Goal: Task Accomplishment & Management: Manage account settings

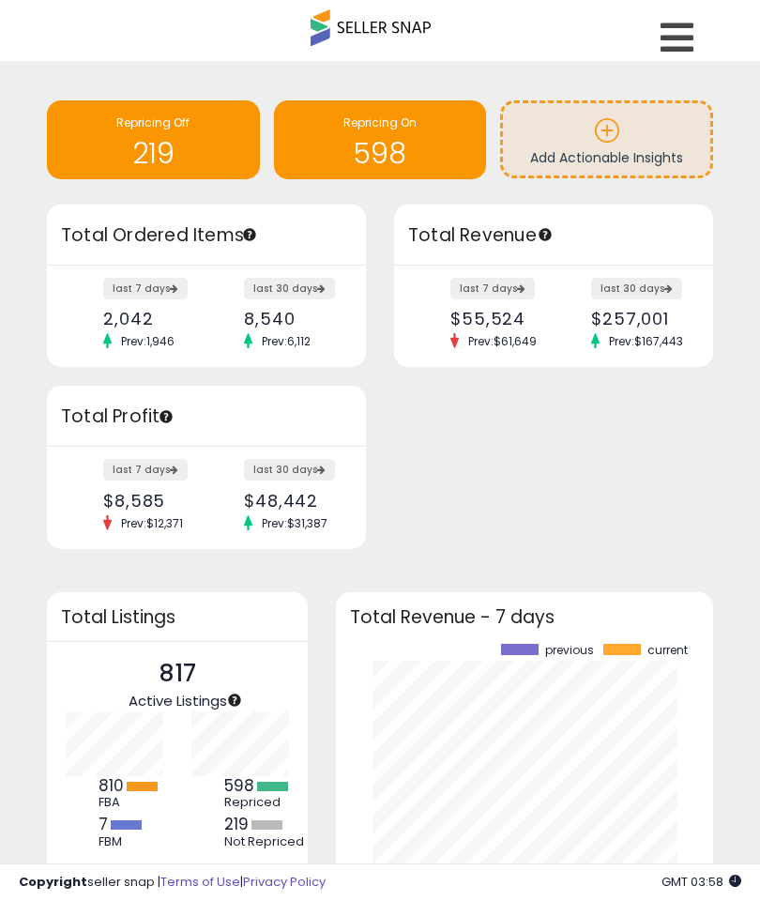
click at [637, 144] on p at bounding box center [606, 133] width 189 height 32
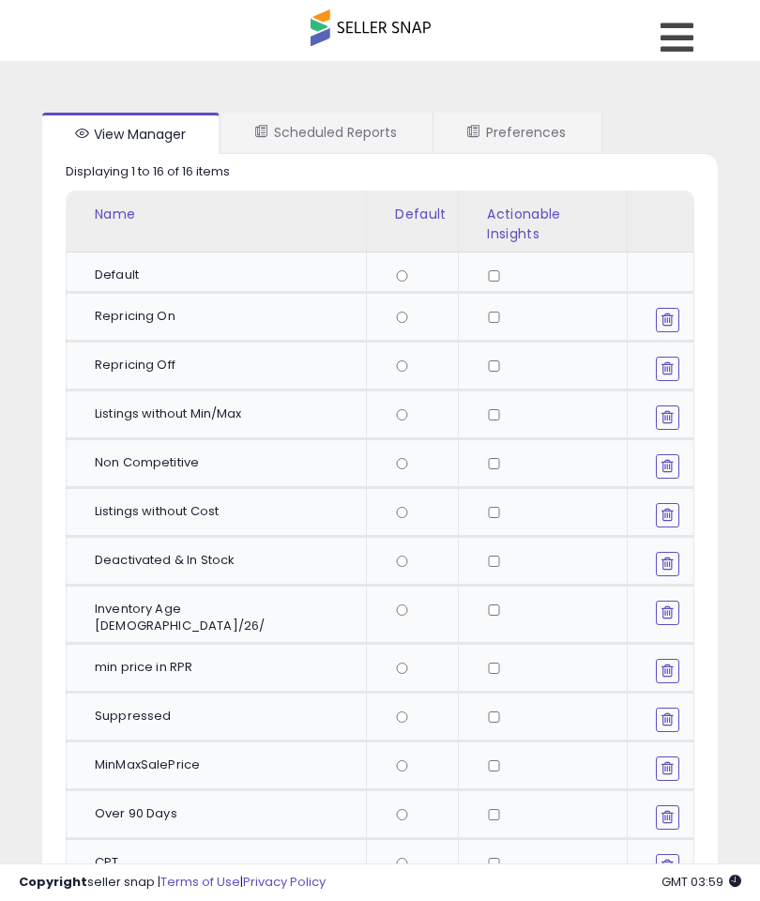
click at [462, 489] on td at bounding box center [542, 511] width 169 height 49
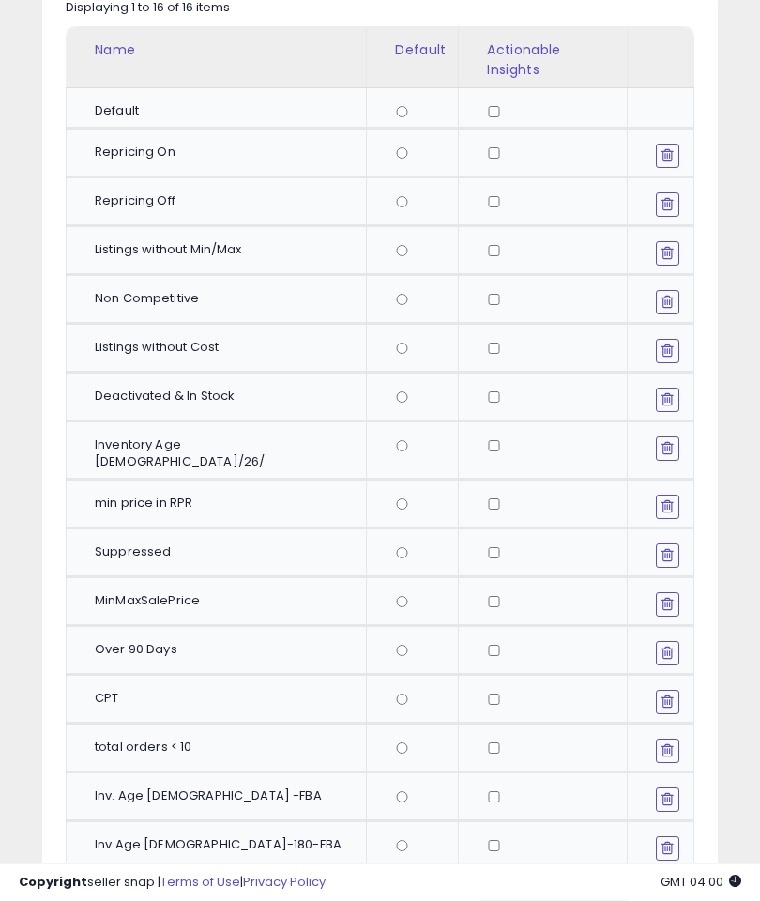
scroll to position [164, 0]
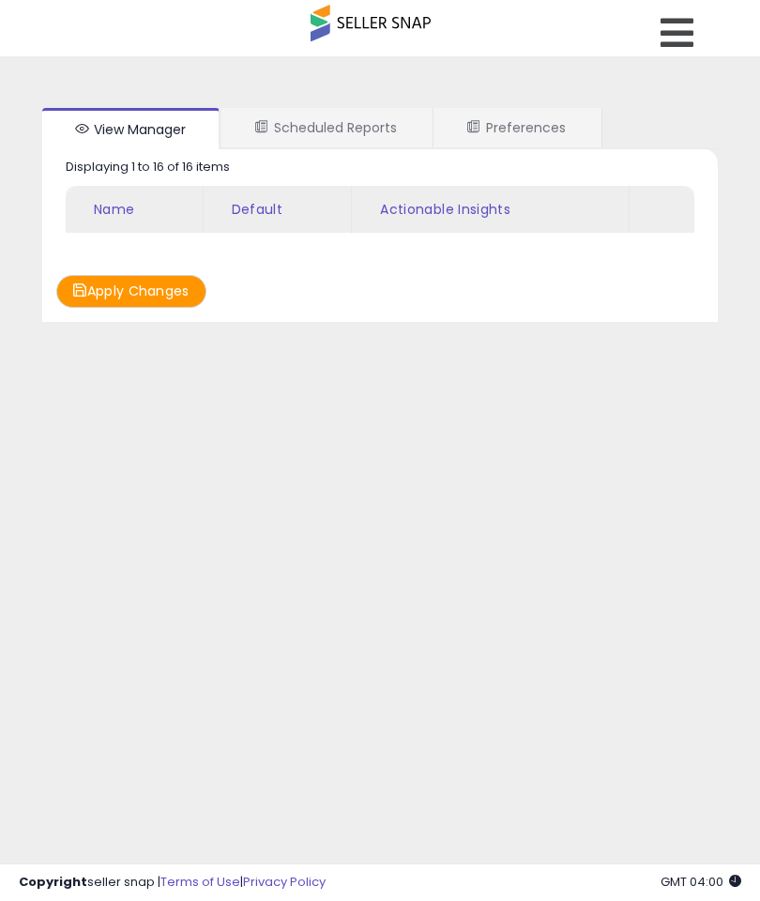
scroll to position [5, 0]
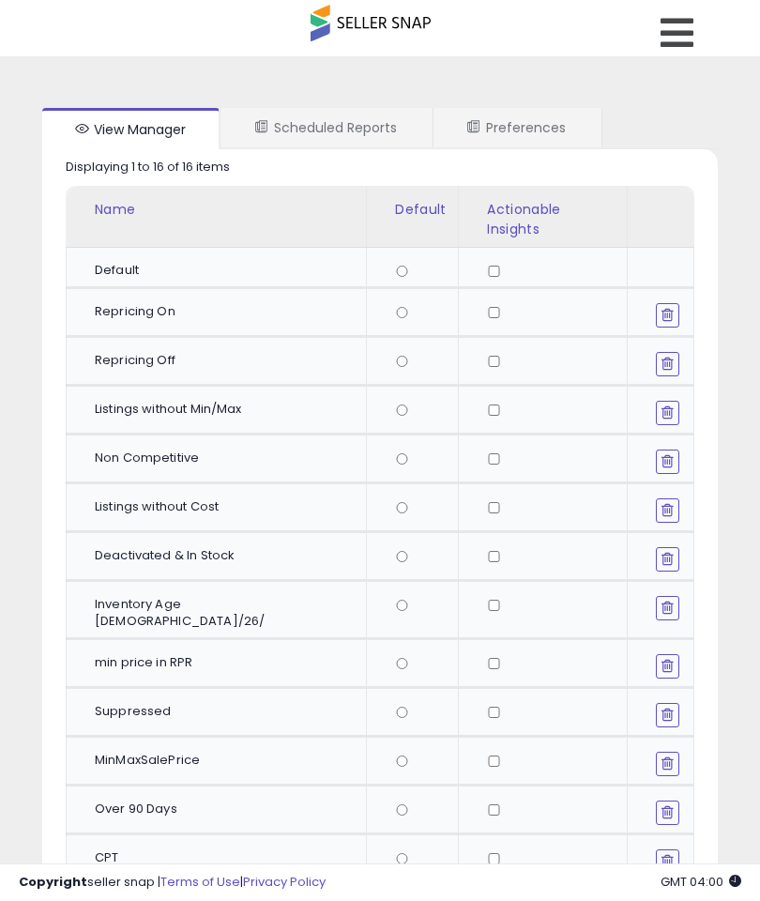
click at [362, 124] on link "Scheduled Reports" at bounding box center [325, 127] width 209 height 39
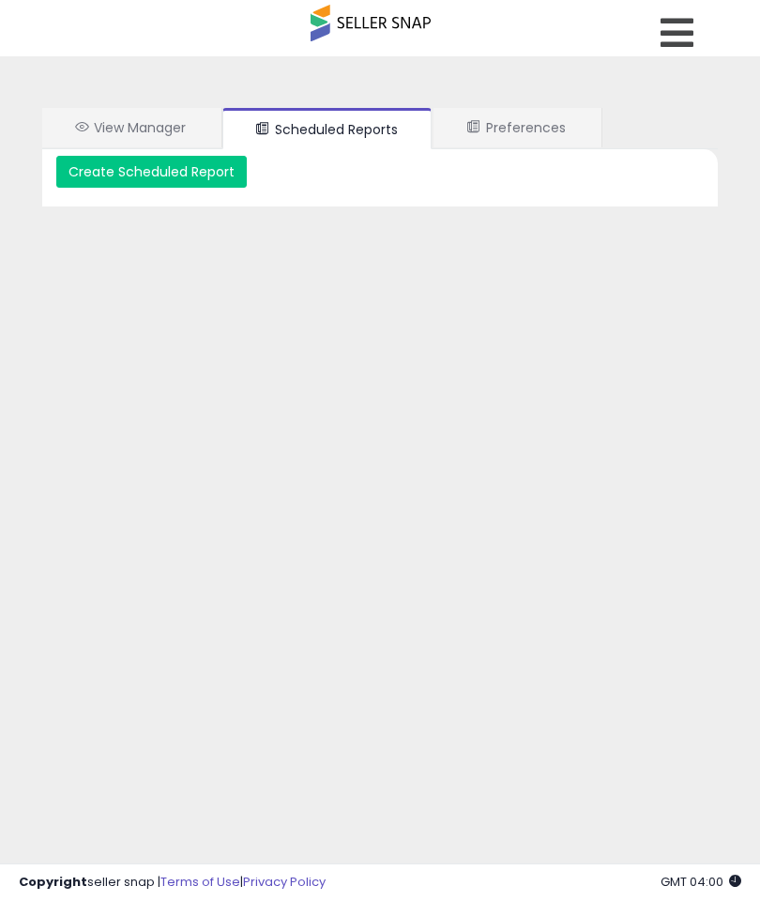
click at [542, 134] on link "Preferences" at bounding box center [516, 127] width 166 height 39
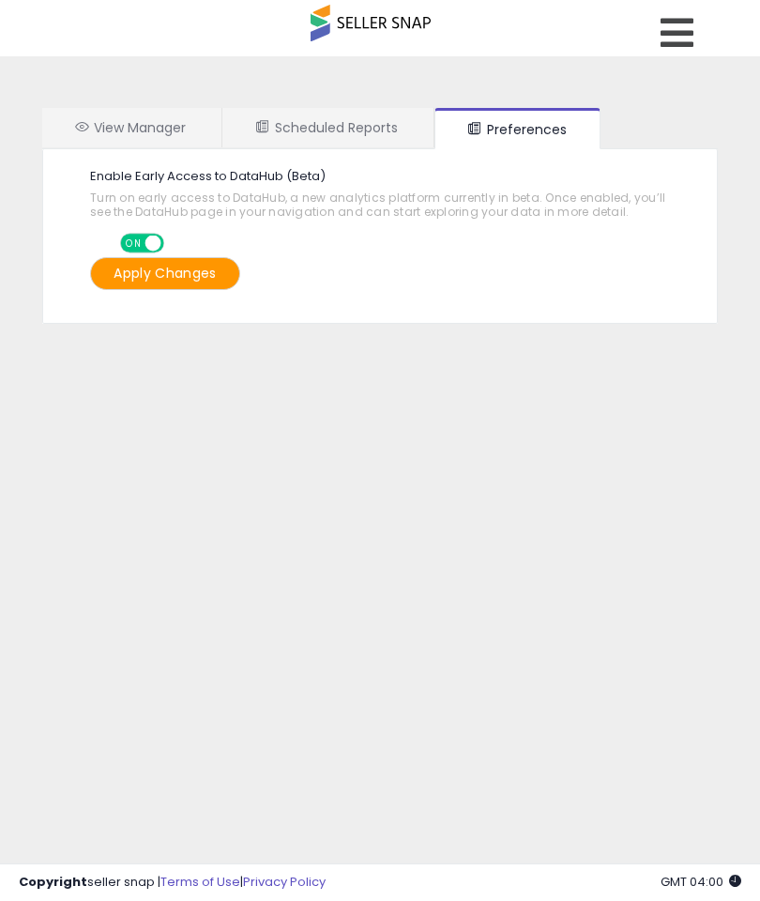
click at [165, 140] on link "View Manager" at bounding box center [130, 127] width 177 height 39
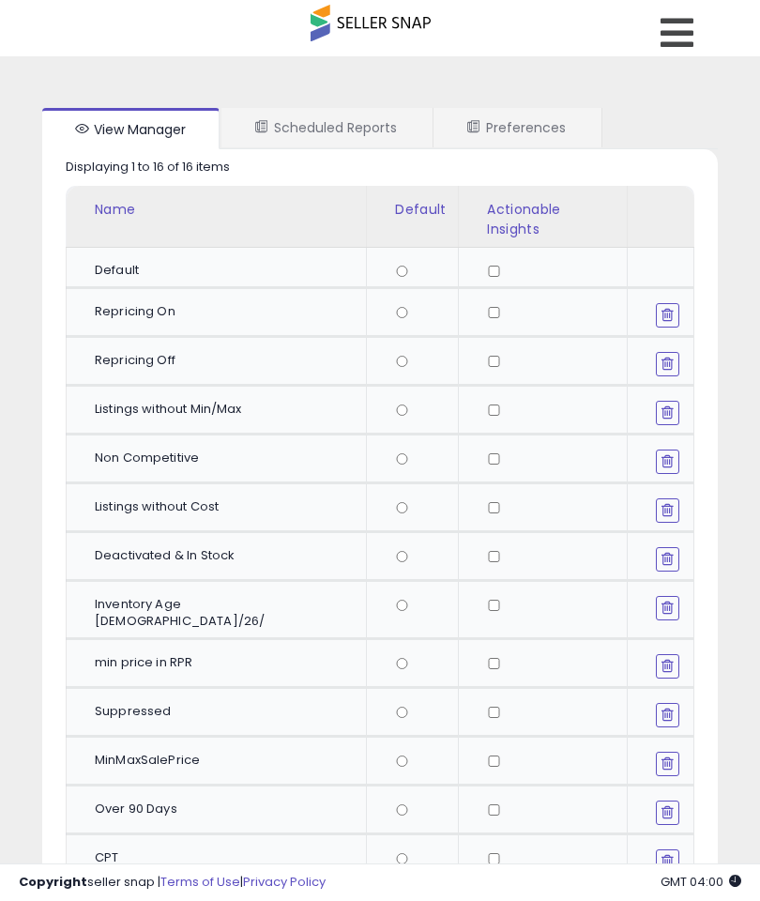
click at [673, 32] on icon at bounding box center [676, 33] width 33 height 38
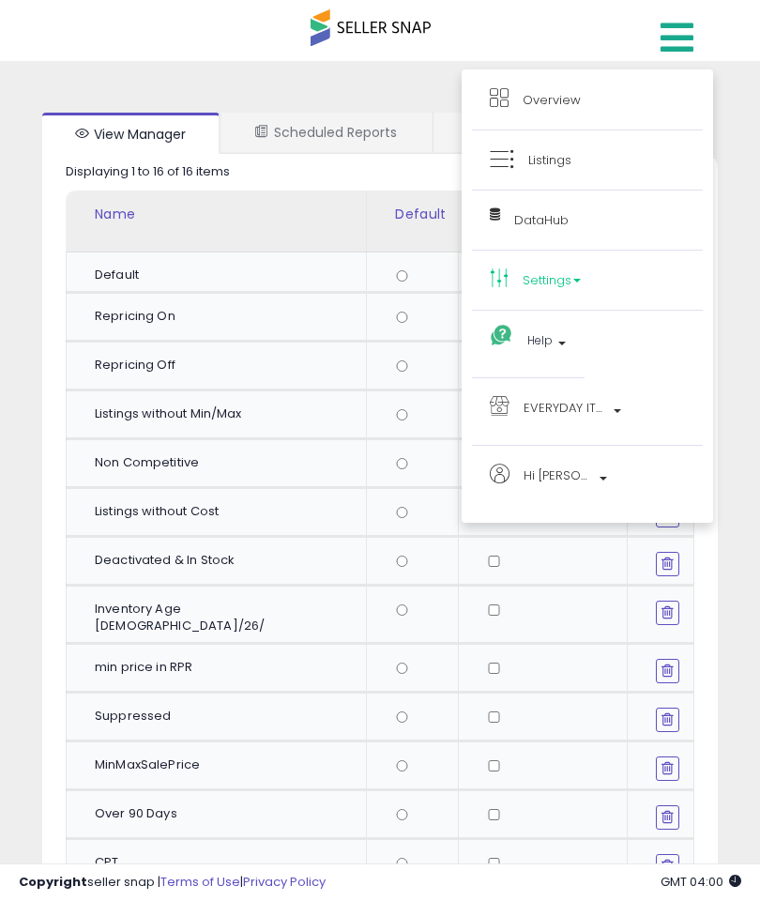
click at [617, 108] on link "Overview" at bounding box center [587, 99] width 195 height 23
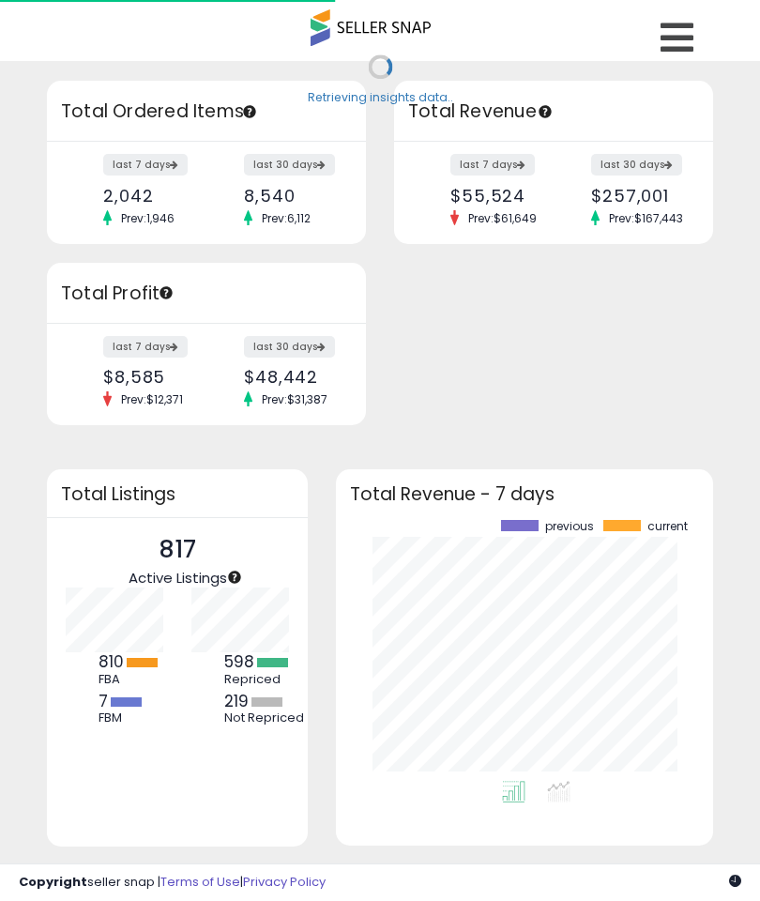
scroll to position [261, 339]
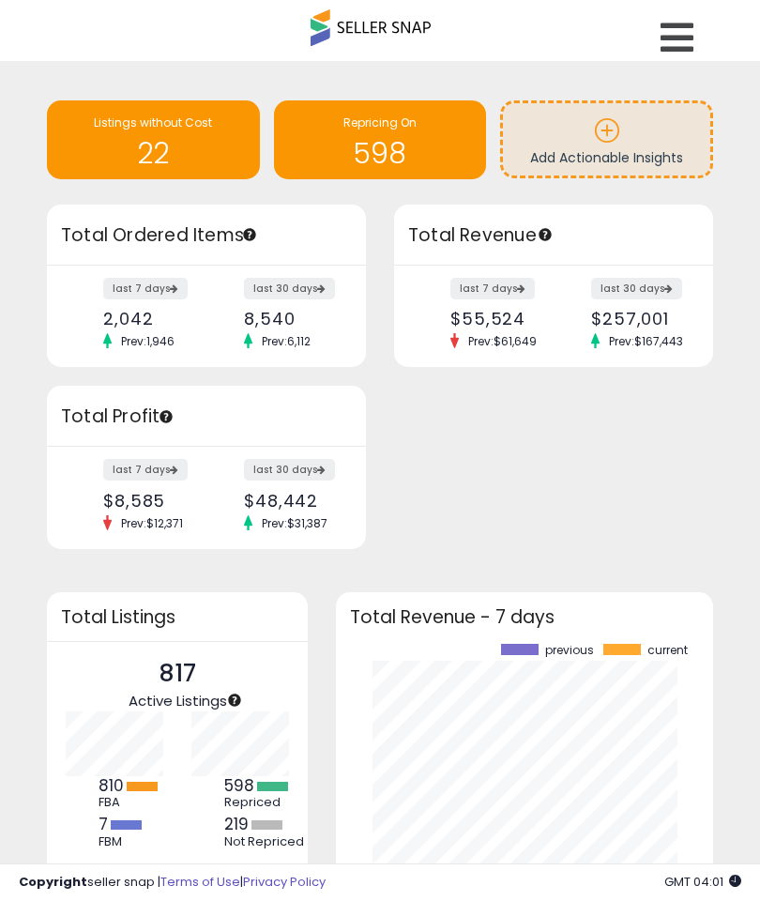
click at [204, 157] on h1 "22" at bounding box center [153, 153] width 194 height 31
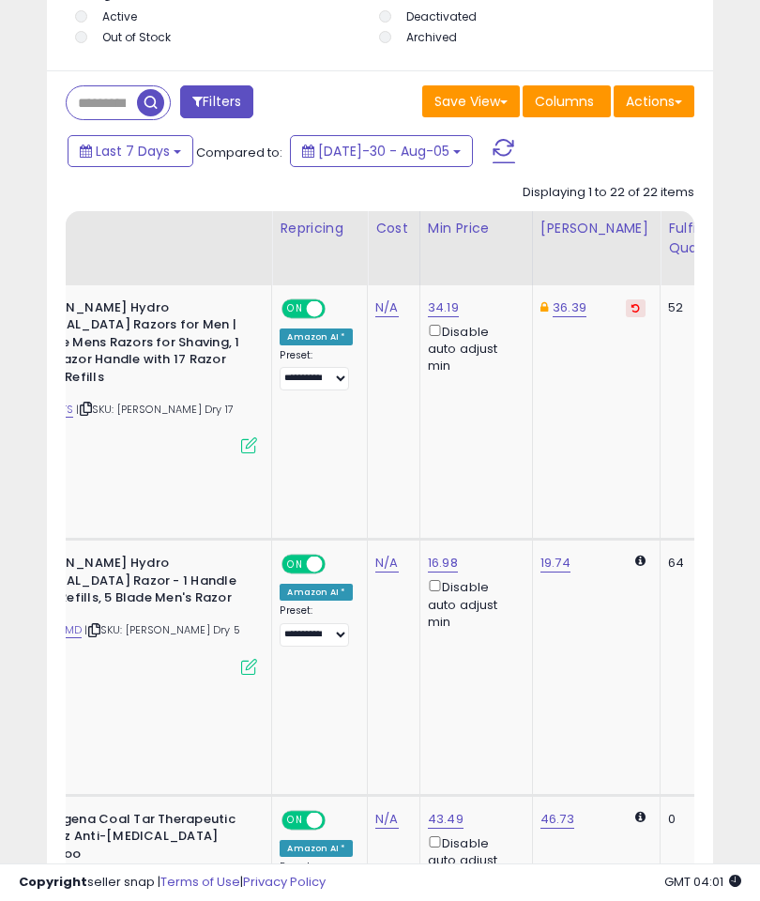
click at [428, 317] on link "43.49" at bounding box center [443, 307] width 31 height 19
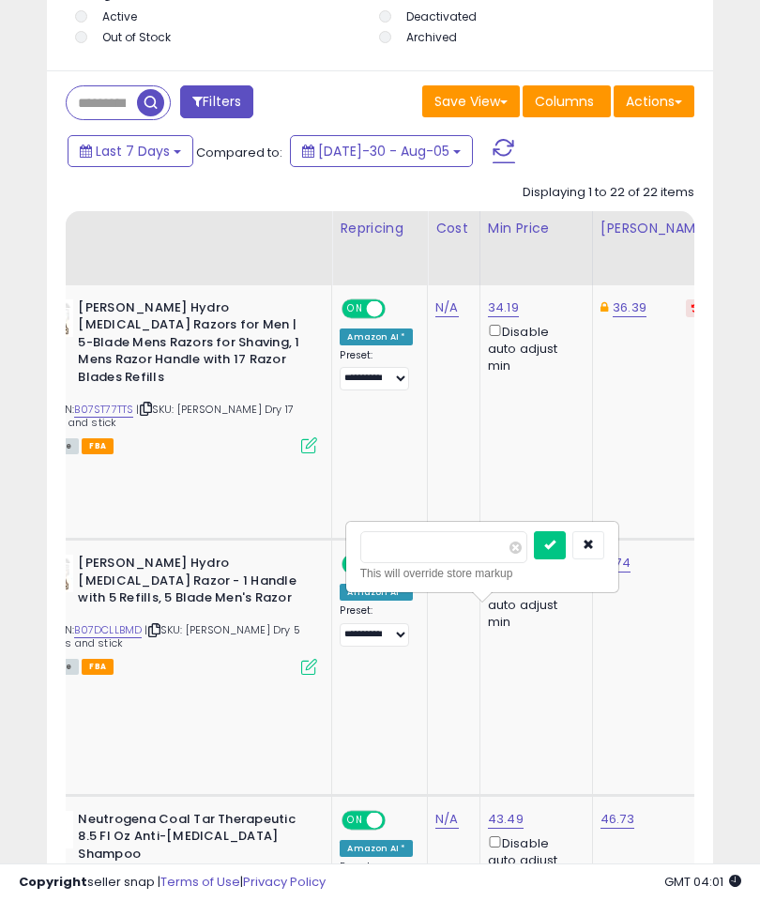
click at [448, 542] on input "*****" at bounding box center [443, 547] width 167 height 32
type input "*****"
click at [544, 542] on icon "submit" at bounding box center [549, 543] width 11 height 11
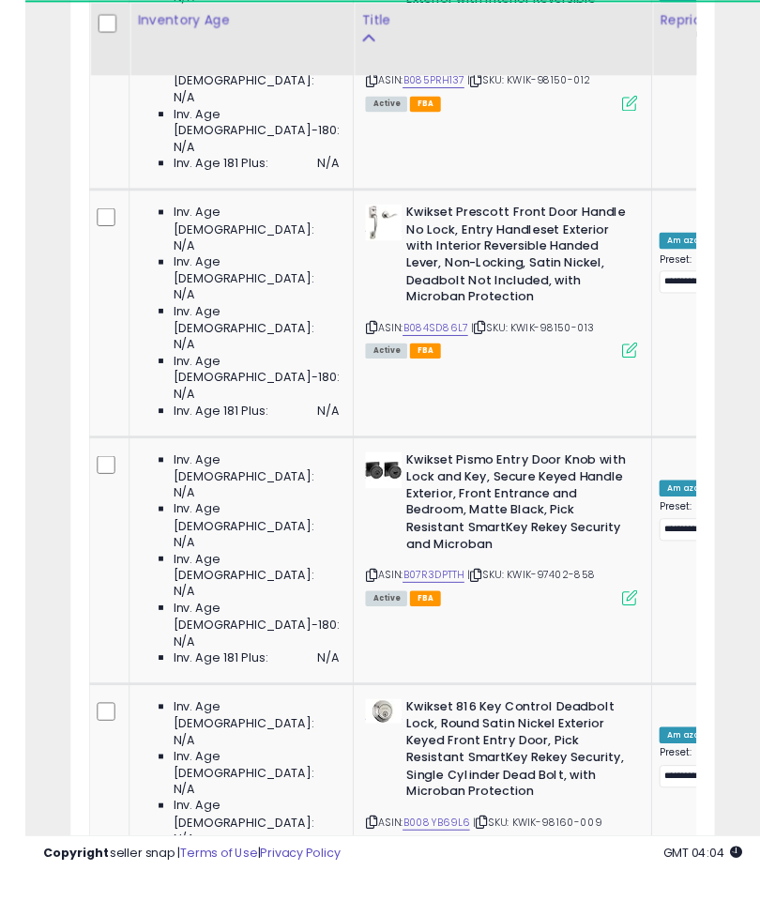
scroll to position [3277, 0]
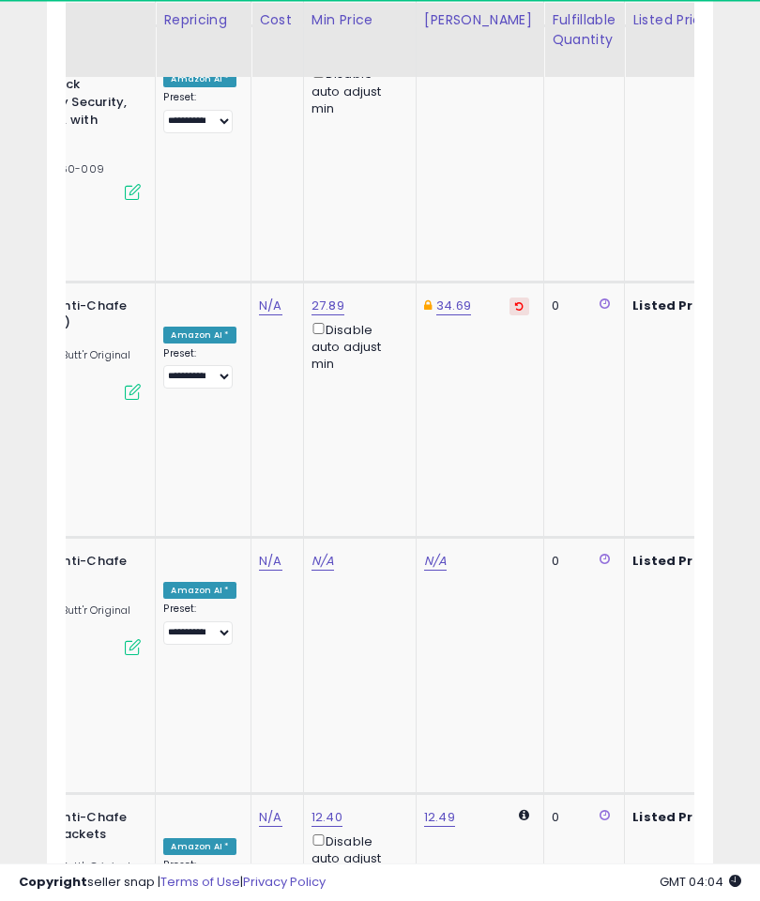
scroll to position [0, 426]
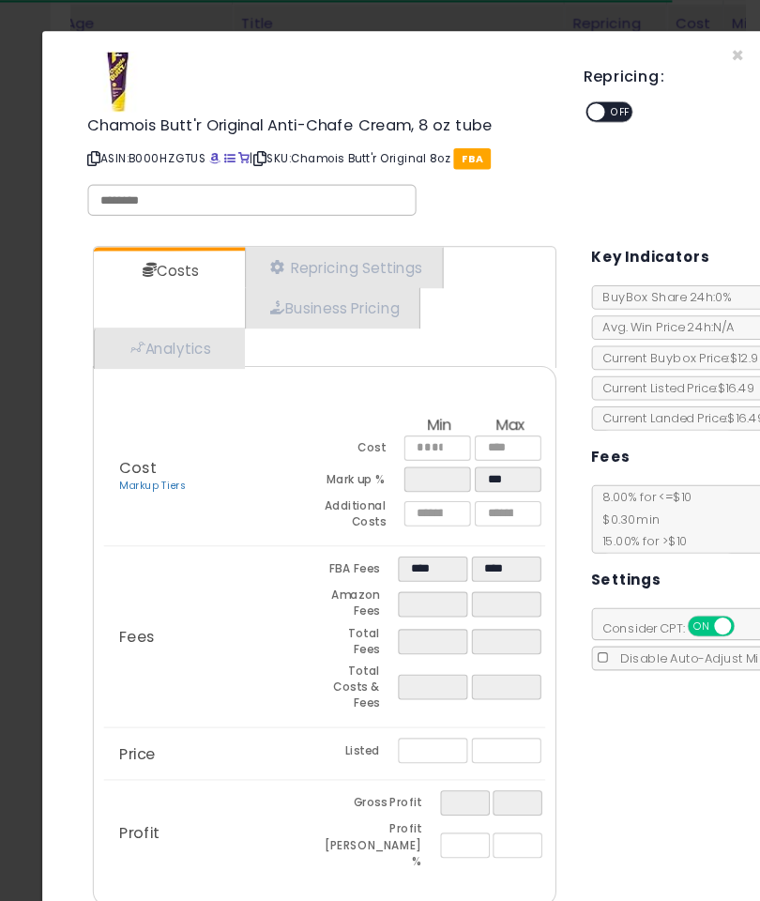
scroll to position [2964, 0]
click at [705, 49] on div "Chamois Butt'r Original Anti-Chafe Cream, 8 oz tube ASIN: B000HZGTUS | SKU: Cha…" at bounding box center [380, 122] width 654 height 158
click at [703, 40] on div "× Close Chamois Butt'r Original Anti-Chafe Cream, 8 oz tube ASIN: B000HZGTUS | …" at bounding box center [380, 122] width 654 height 186
click at [690, 39] on span "×" at bounding box center [687, 51] width 12 height 27
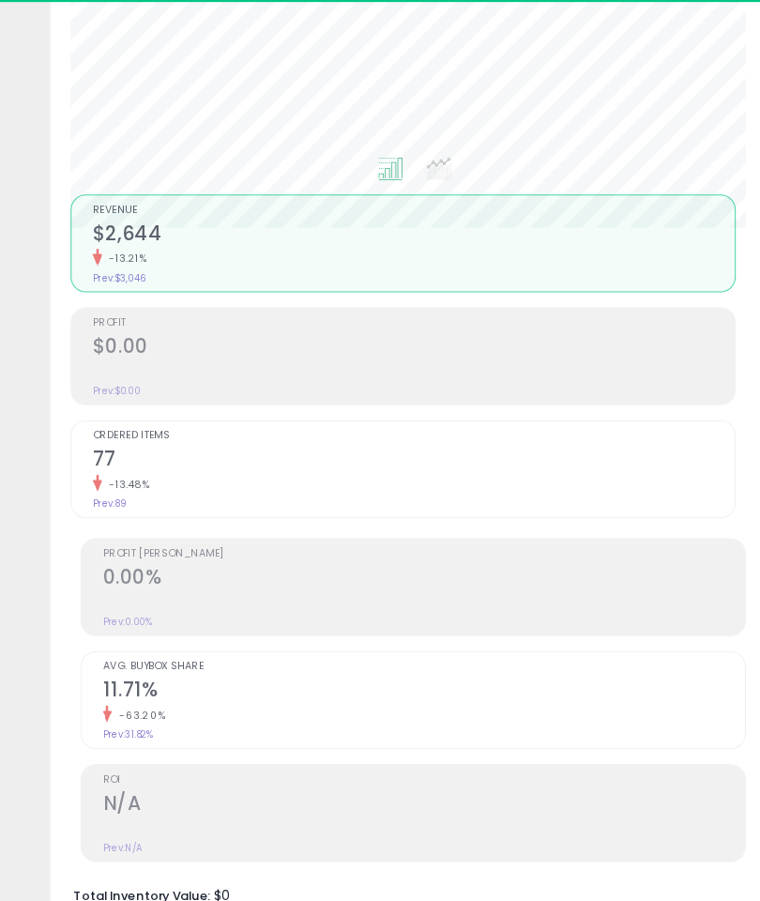
scroll to position [0, 0]
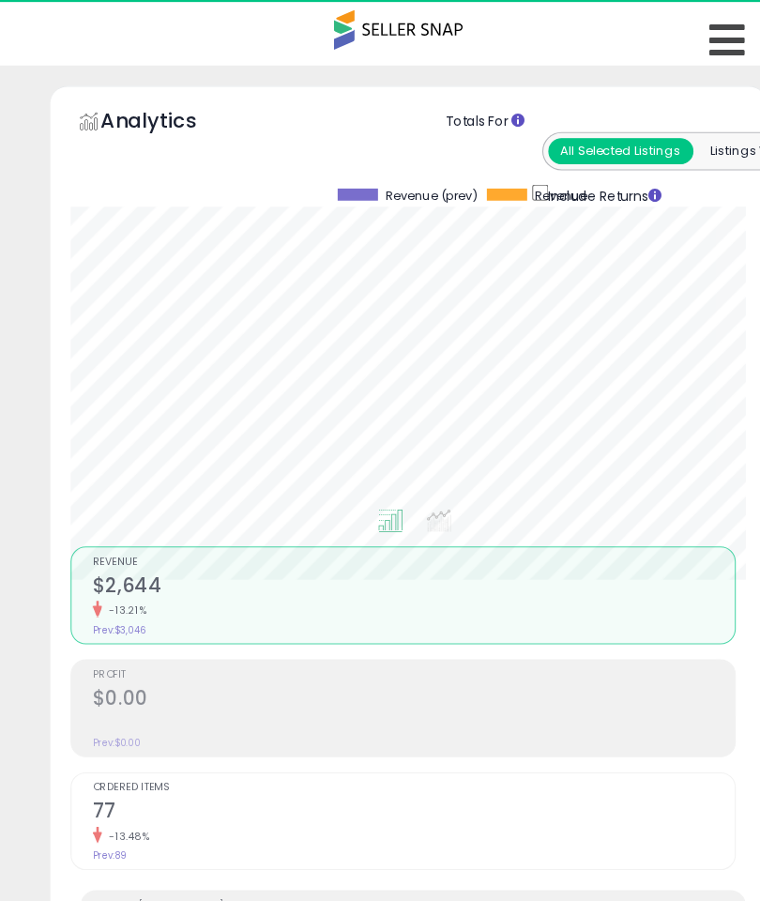
click at [673, 33] on icon at bounding box center [676, 38] width 33 height 38
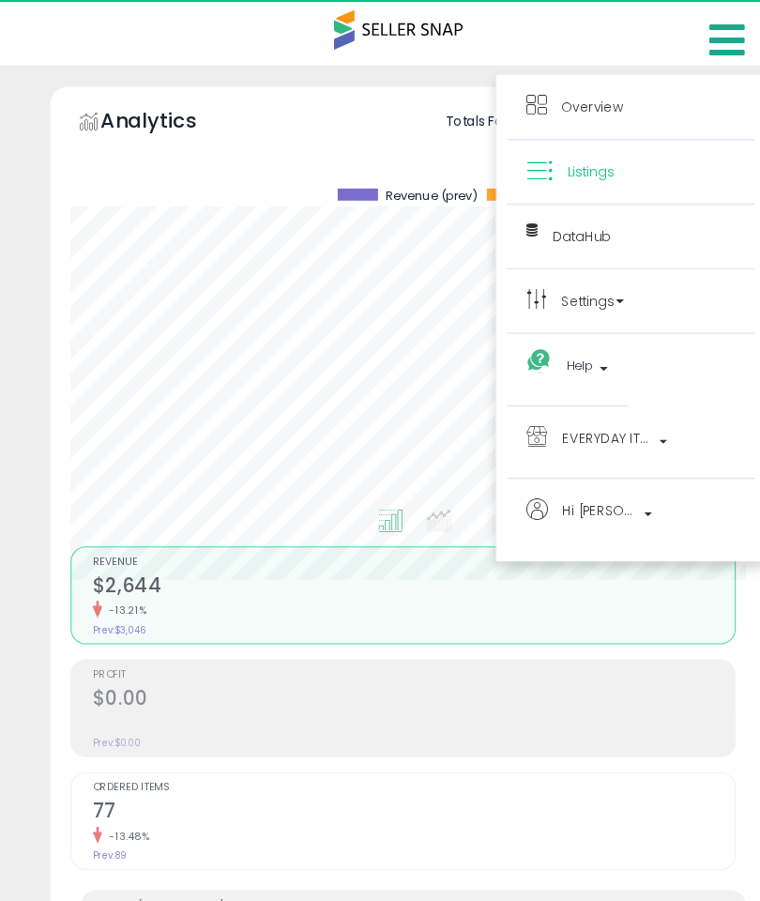
click at [612, 110] on link "Overview" at bounding box center [587, 99] width 195 height 23
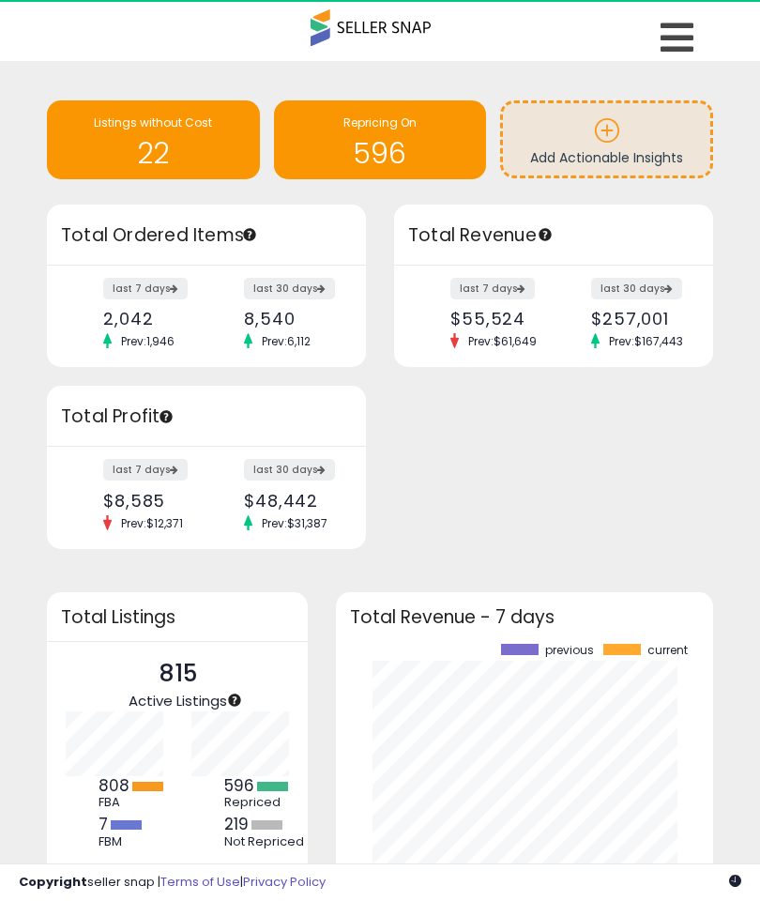
scroll to position [261, 339]
click at [640, 126] on p at bounding box center [606, 133] width 189 height 32
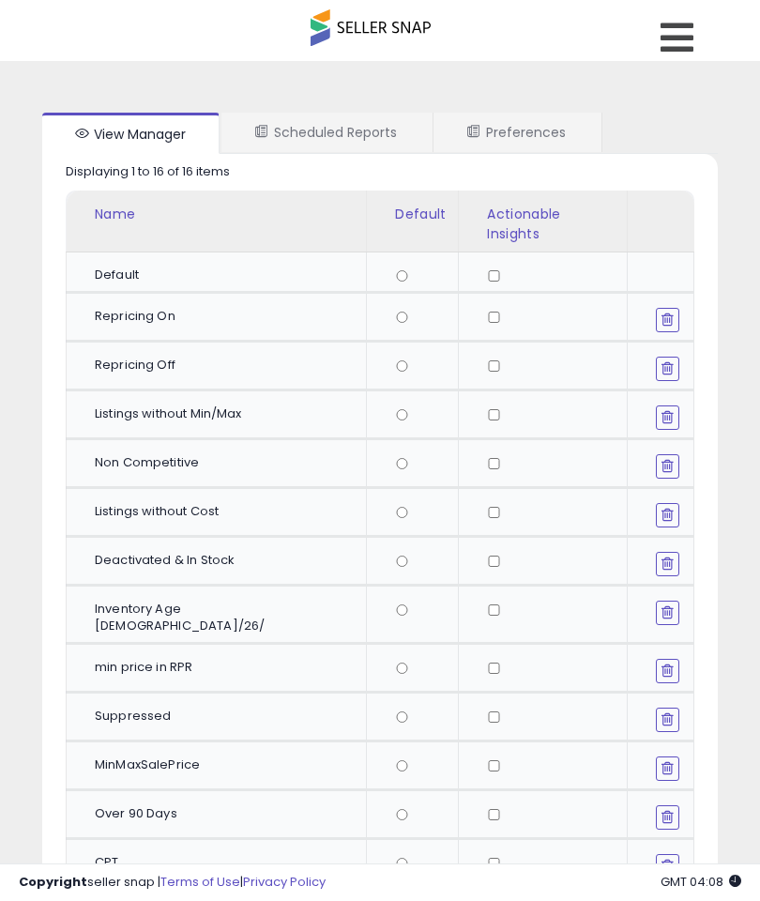
click at [677, 39] on icon at bounding box center [676, 38] width 33 height 38
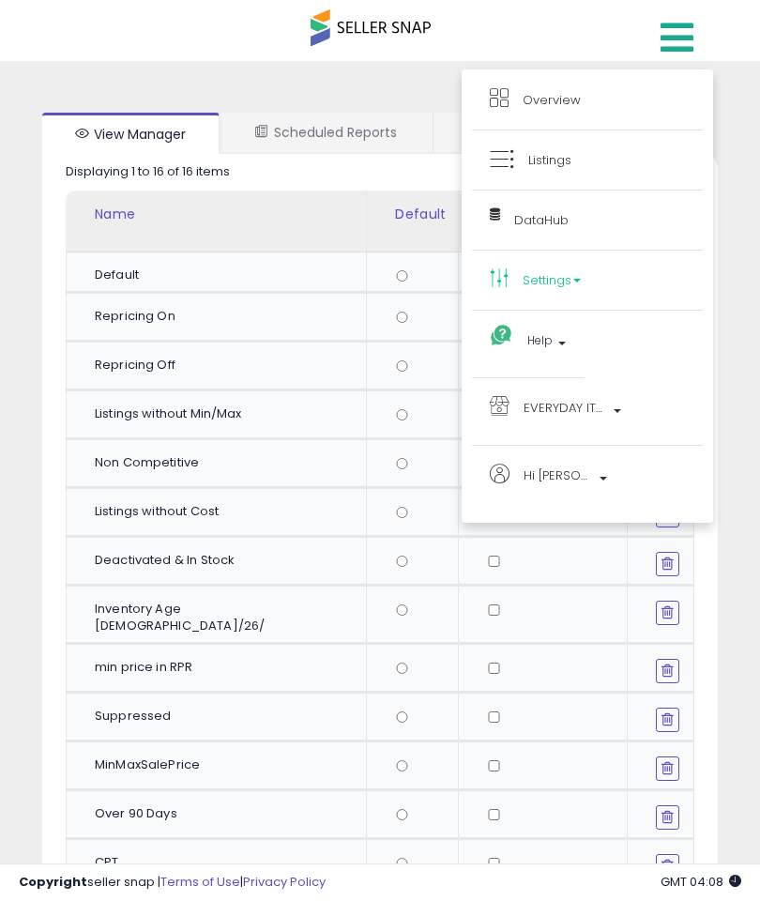
click at [589, 219] on link "DataHub" at bounding box center [587, 219] width 195 height 23
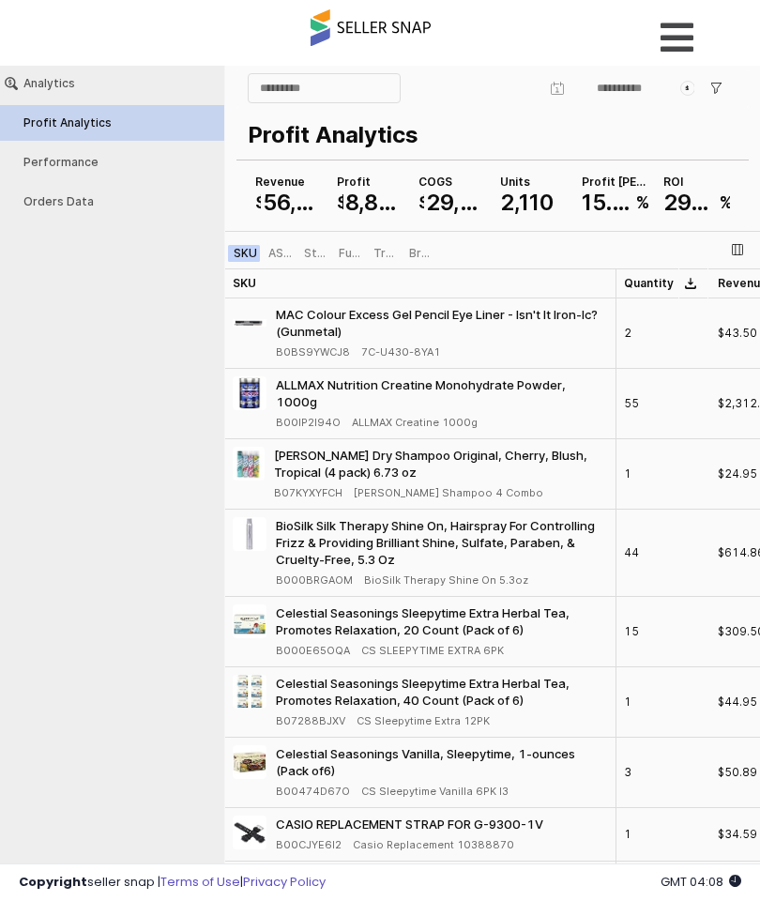
click at [680, 41] on icon at bounding box center [676, 38] width 33 height 38
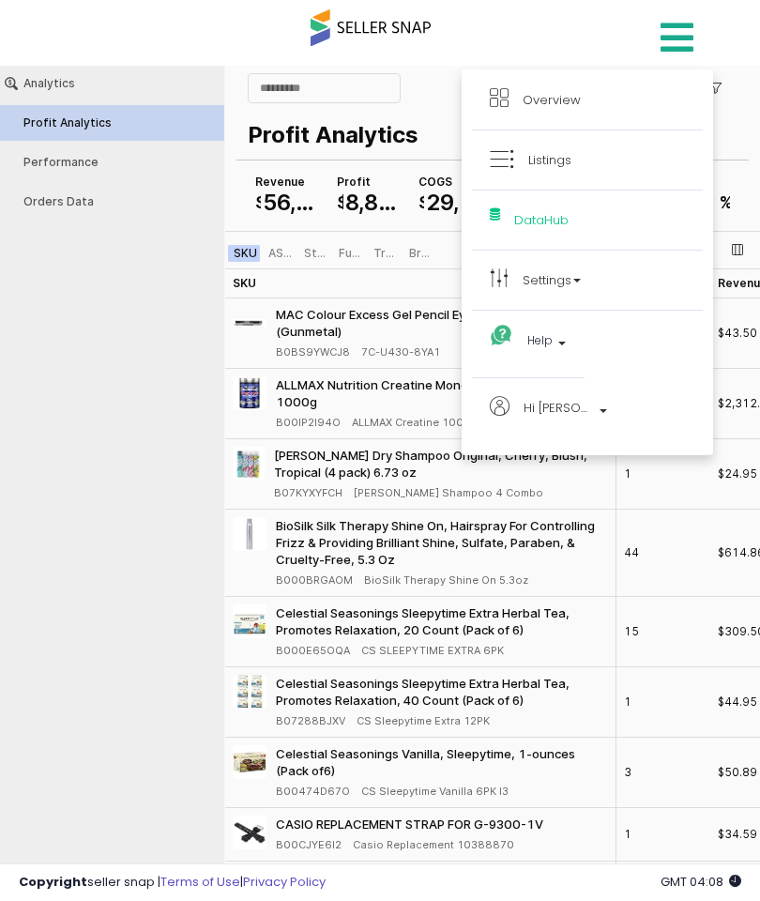
click at [597, 163] on link "Listings" at bounding box center [587, 159] width 195 height 23
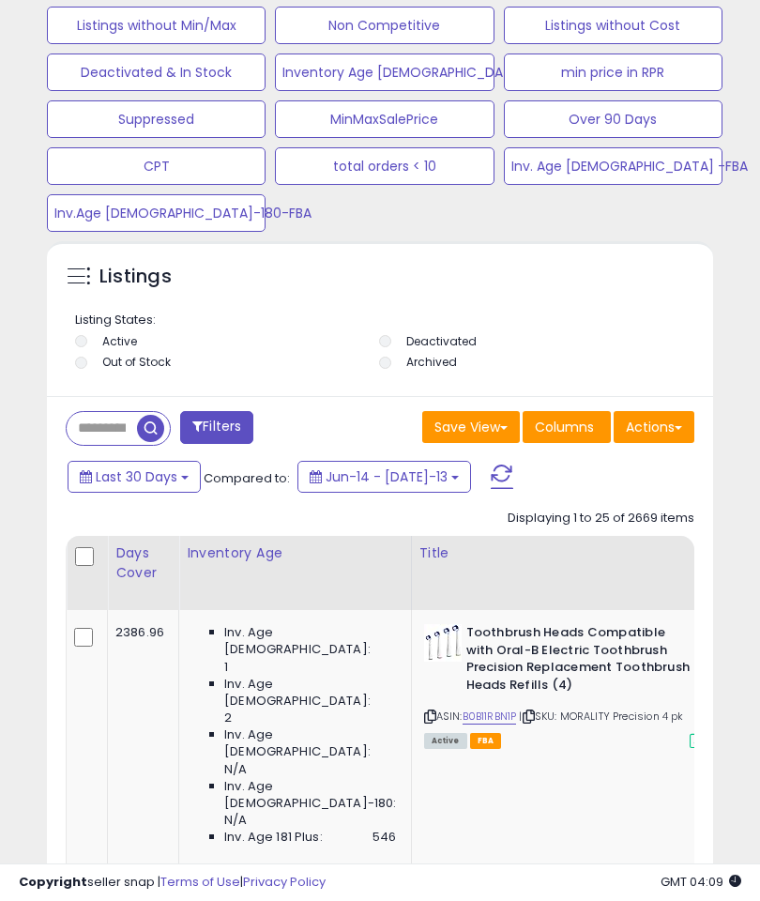
scroll to position [1285, 0]
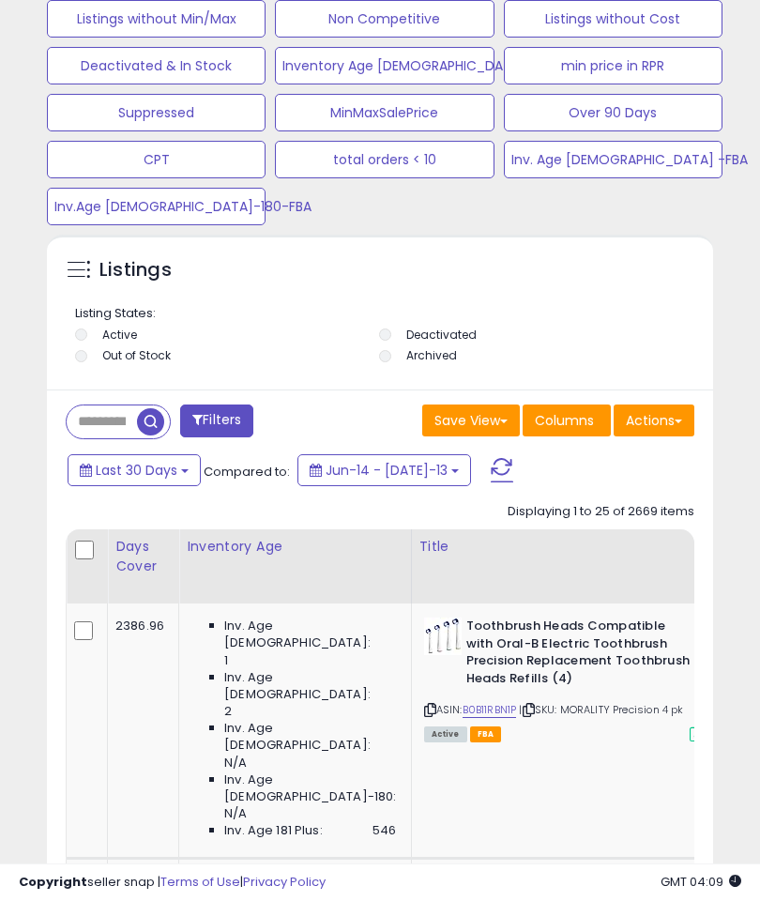
click at [114, 427] on input "text" at bounding box center [102, 422] width 70 height 33
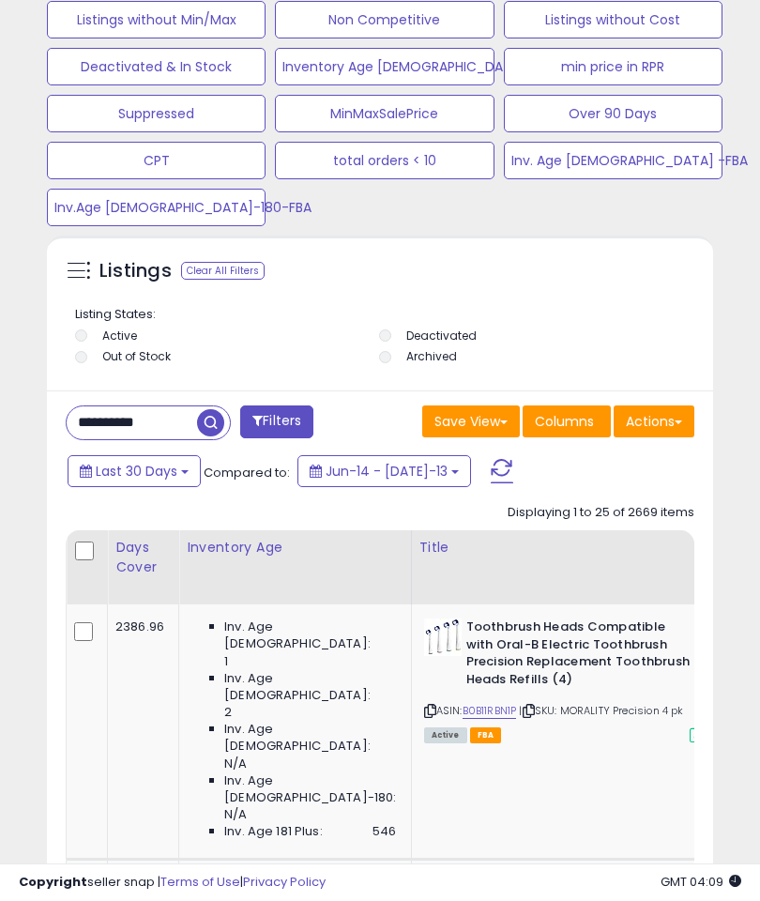
type input "**********"
click at [214, 425] on span "button" at bounding box center [210, 422] width 27 height 27
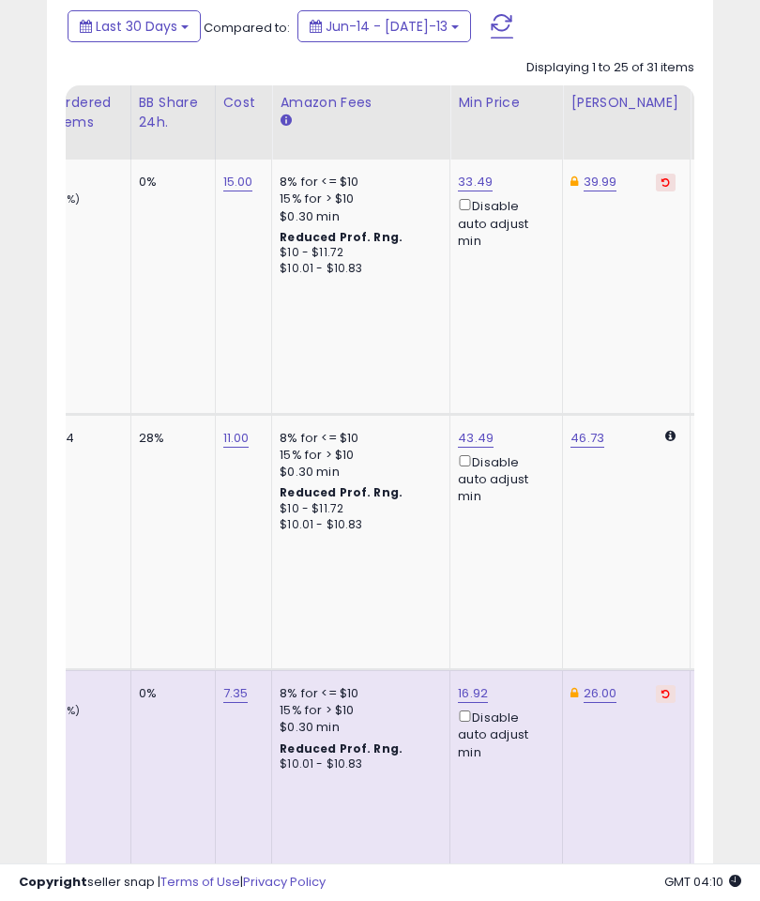
click at [458, 191] on link "43.49" at bounding box center [475, 182] width 35 height 19
click at [422, 245] on input "*****" at bounding box center [411, 244] width 167 height 32
type input "*****"
click at [512, 236] on icon "submit" at bounding box center [517, 240] width 11 height 11
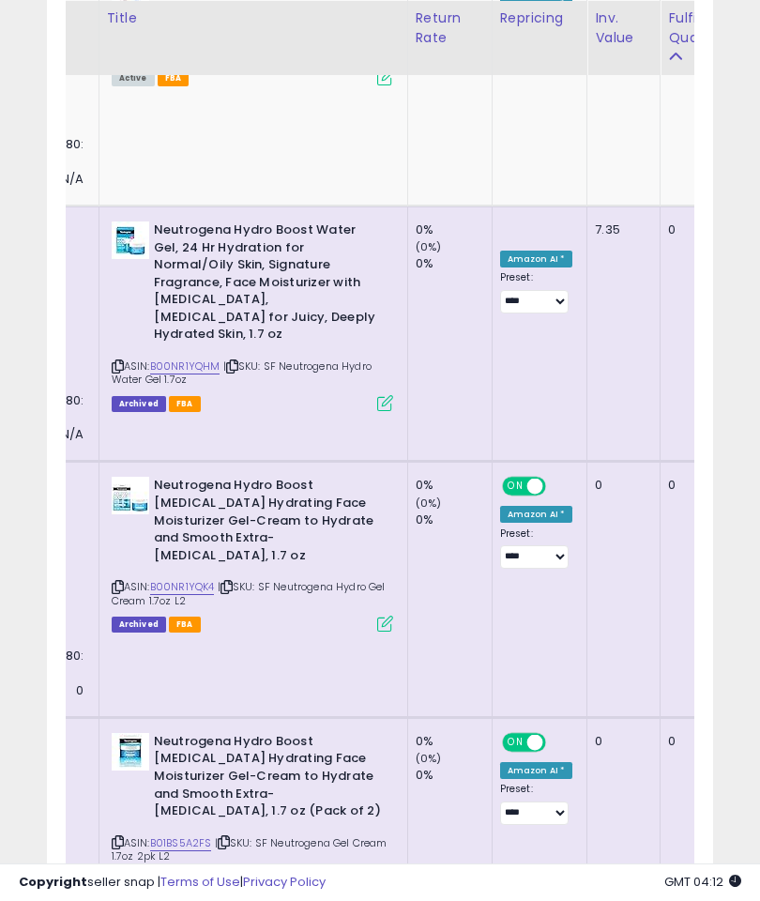
select select "**********"
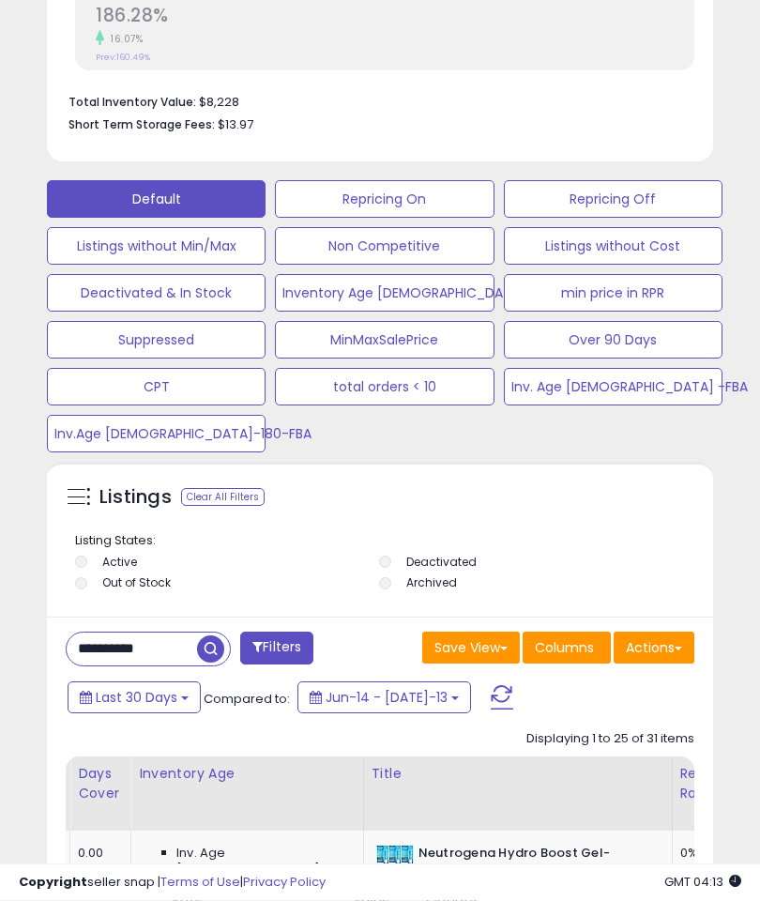
click at [226, 489] on div "Clear All Filters" at bounding box center [222, 498] width 83 height 18
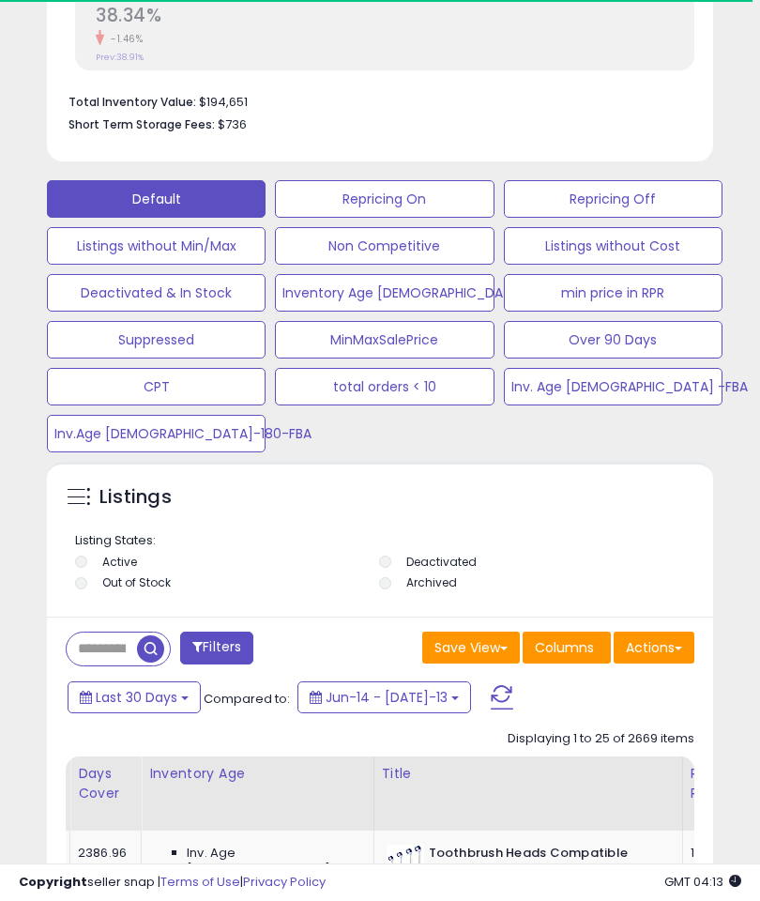
click at [275, 218] on button "CPT" at bounding box center [384, 199] width 219 height 38
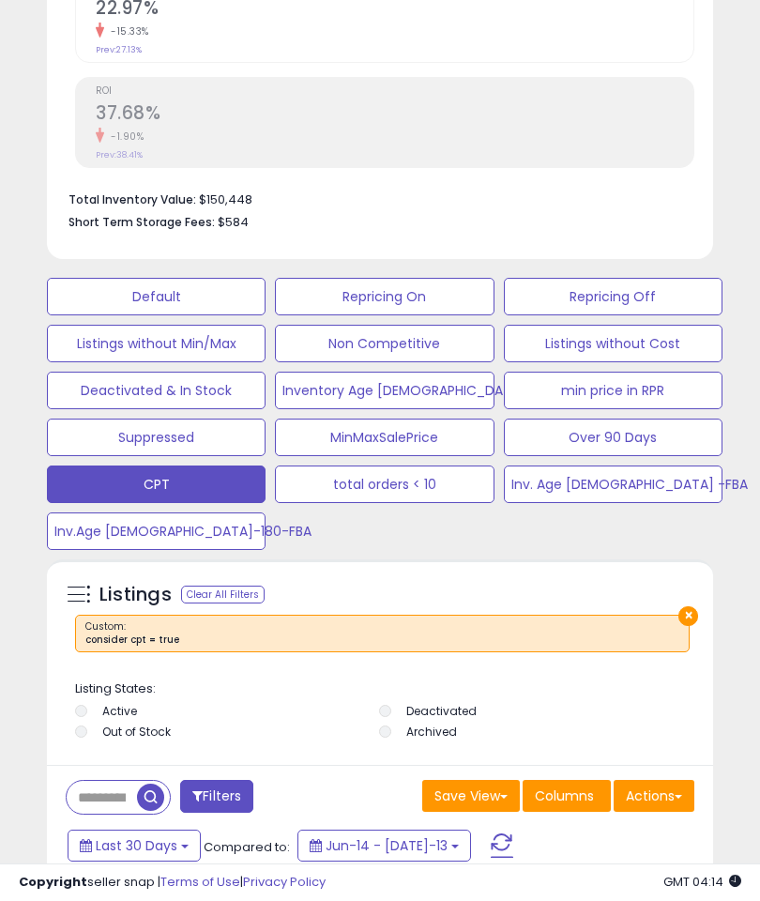
click at [265, 315] on button "min price in RPR" at bounding box center [156, 297] width 219 height 38
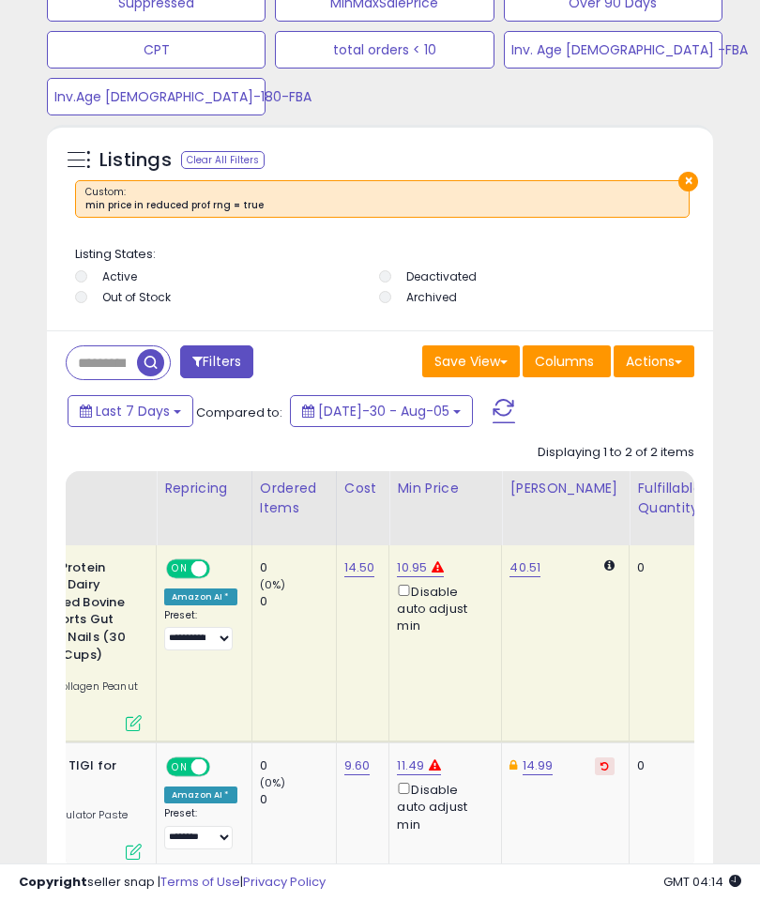
scroll to position [0, 297]
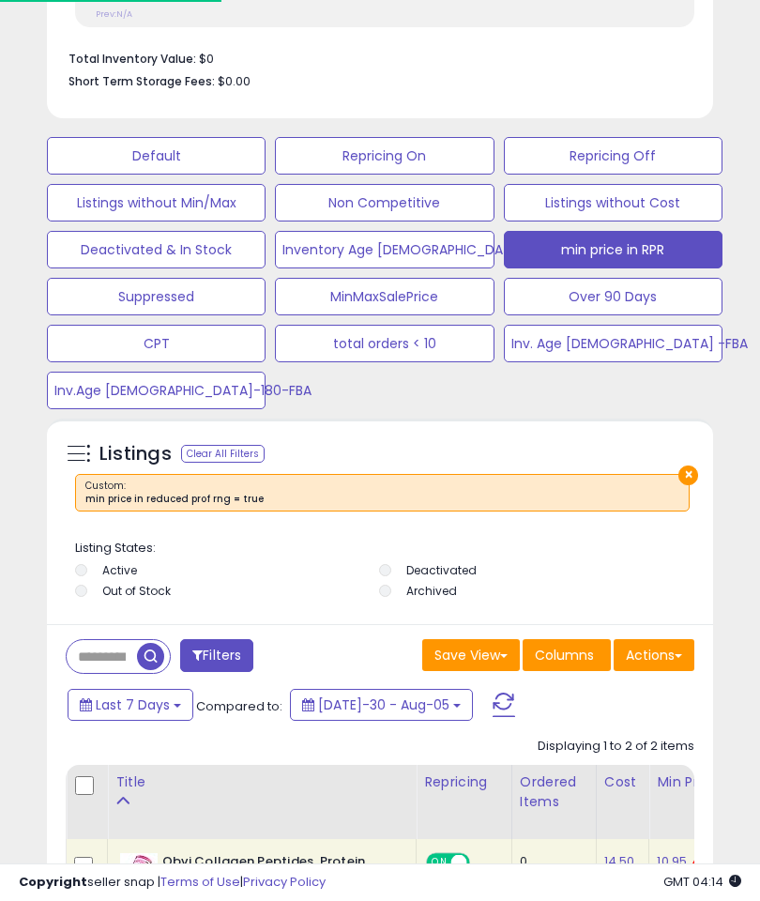
click at [265, 174] on button "MinMaxSalePrice" at bounding box center [156, 156] width 219 height 38
